Goal: Task Accomplishment & Management: Complete application form

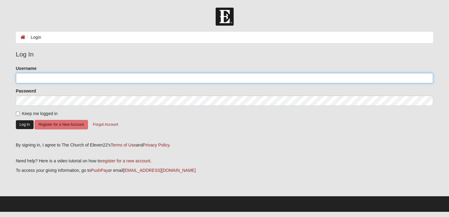
type input "g.knapp"
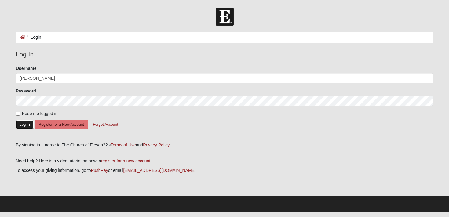
click at [24, 126] on button "Log In" at bounding box center [25, 124] width 18 height 9
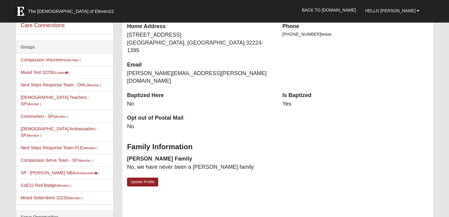
scroll to position [128, 0]
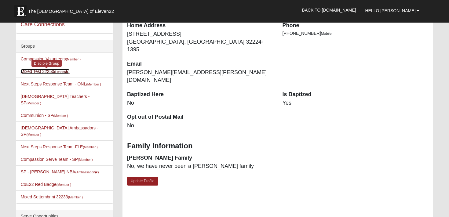
click at [39, 73] on link "Mixed Test 32250 (Leader )" at bounding box center [45, 71] width 49 height 5
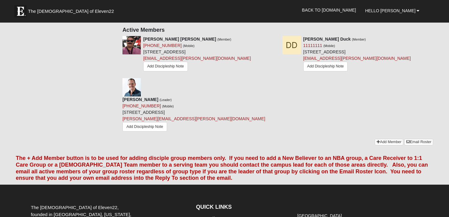
scroll to position [307, 0]
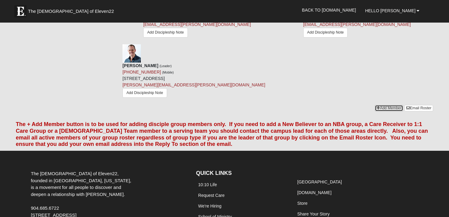
click at [389, 105] on link "Add Member" at bounding box center [389, 108] width 28 height 6
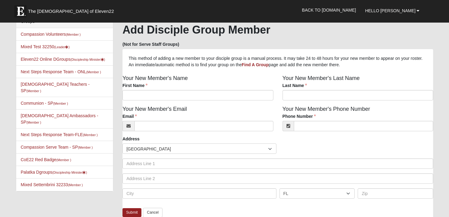
scroll to position [11, 0]
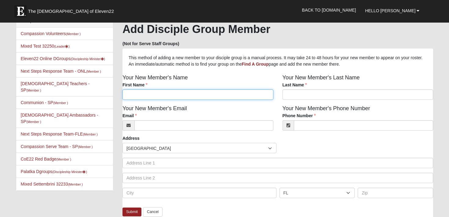
click at [209, 96] on input "First Name" at bounding box center [197, 94] width 151 height 10
type input "evan"
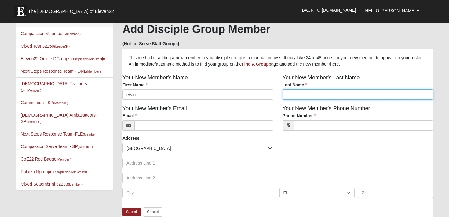
click at [300, 93] on input "Last Name" at bounding box center [357, 94] width 151 height 10
type input "[PERSON_NAME]"
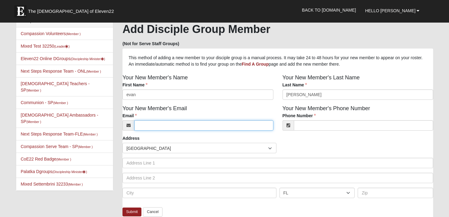
click at [231, 130] on input "Email" at bounding box center [203, 125] width 139 height 10
type input "[EMAIL_ADDRESS][PERSON_NAME][DOMAIN_NAME]"
click at [300, 138] on div "Address Countries [GEOGRAPHIC_DATA] ------------------------ [GEOGRAPHIC_DATA] …" at bounding box center [277, 168] width 311 height 67
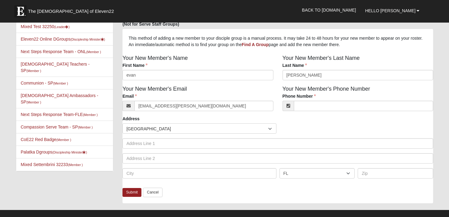
scroll to position [39, 0]
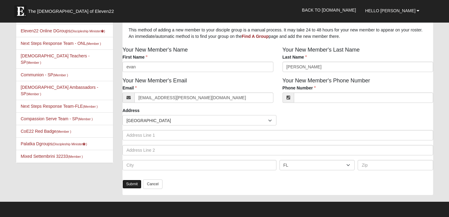
click at [131, 187] on link "Submit" at bounding box center [131, 184] width 19 height 9
